Goal: Task Accomplishment & Management: Manage account settings

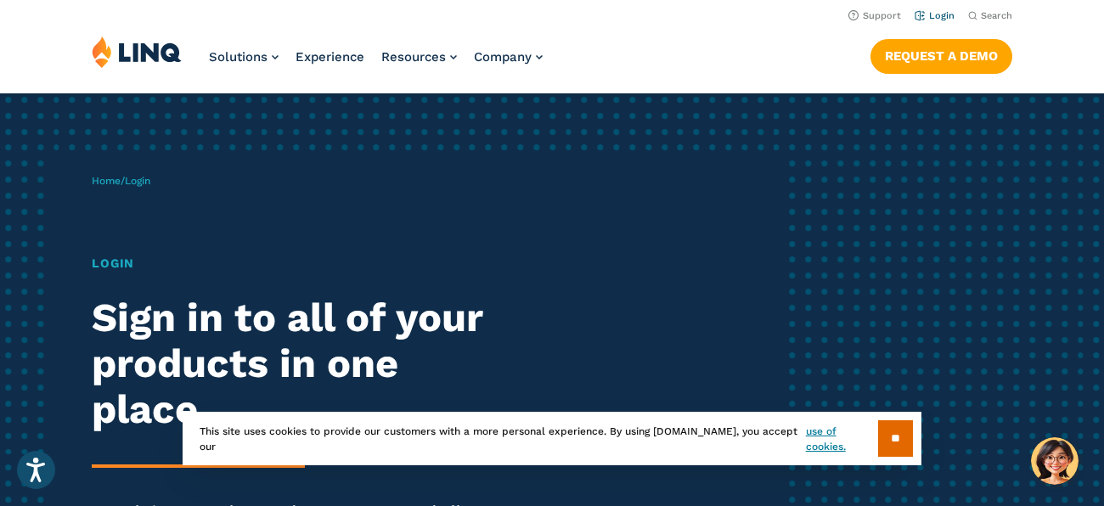
click at [933, 17] on link "Login" at bounding box center [934, 15] width 40 height 11
click at [935, 16] on link "Login" at bounding box center [934, 15] width 40 height 11
click at [891, 434] on input "**" at bounding box center [895, 438] width 35 height 37
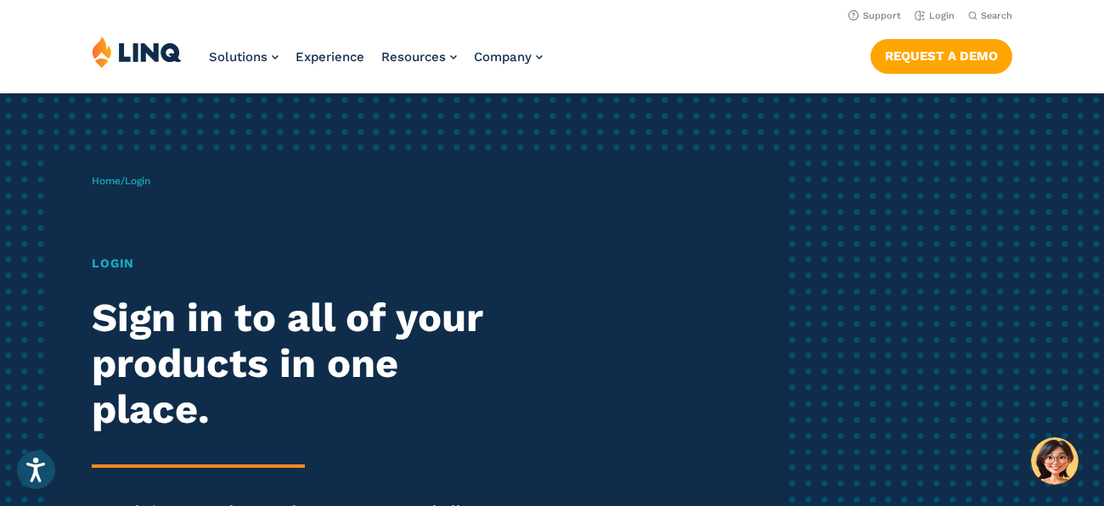
click at [122, 268] on h1 "Login" at bounding box center [304, 264] width 425 height 19
click at [144, 182] on span "Login" at bounding box center [137, 181] width 25 height 12
click at [120, 267] on h1 "Login" at bounding box center [304, 264] width 425 height 19
